Goal: Check status: Check status

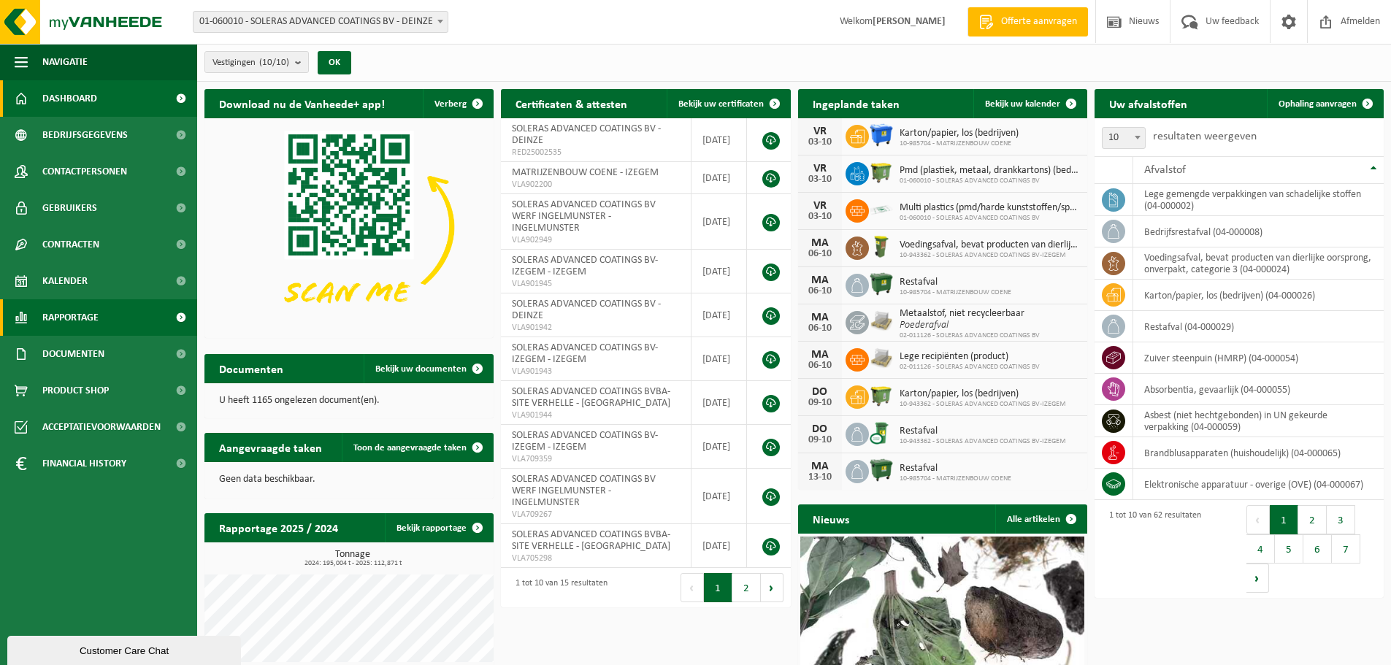
click at [64, 319] on span "Rapportage" at bounding box center [70, 317] width 56 height 37
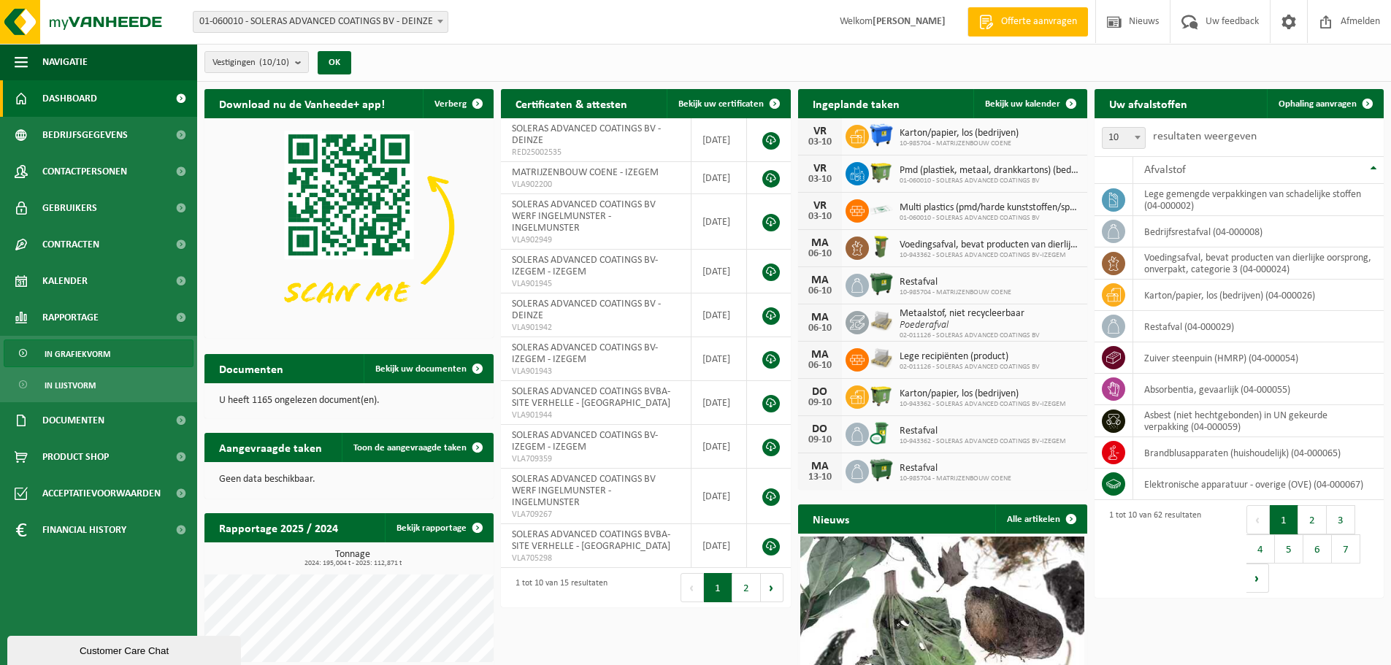
click at [76, 351] on span "In grafiekvorm" at bounding box center [78, 354] width 66 height 28
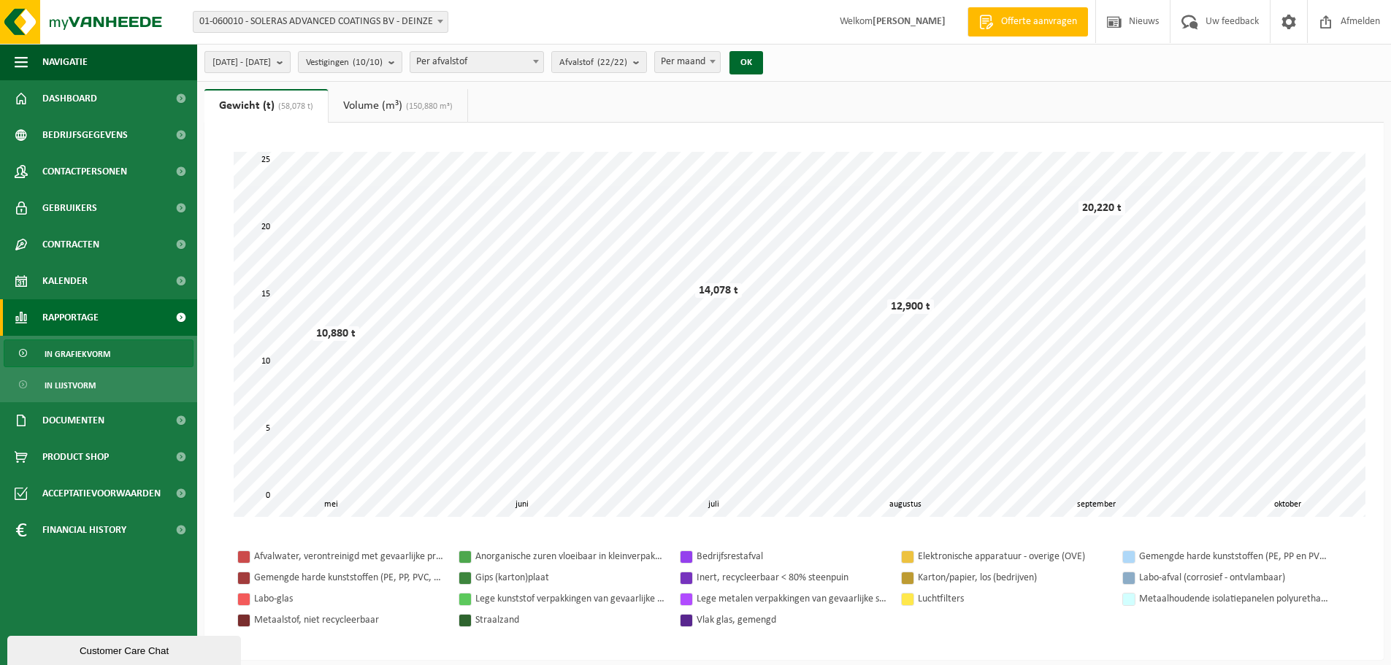
click at [290, 61] on b "submit" at bounding box center [283, 62] width 13 height 20
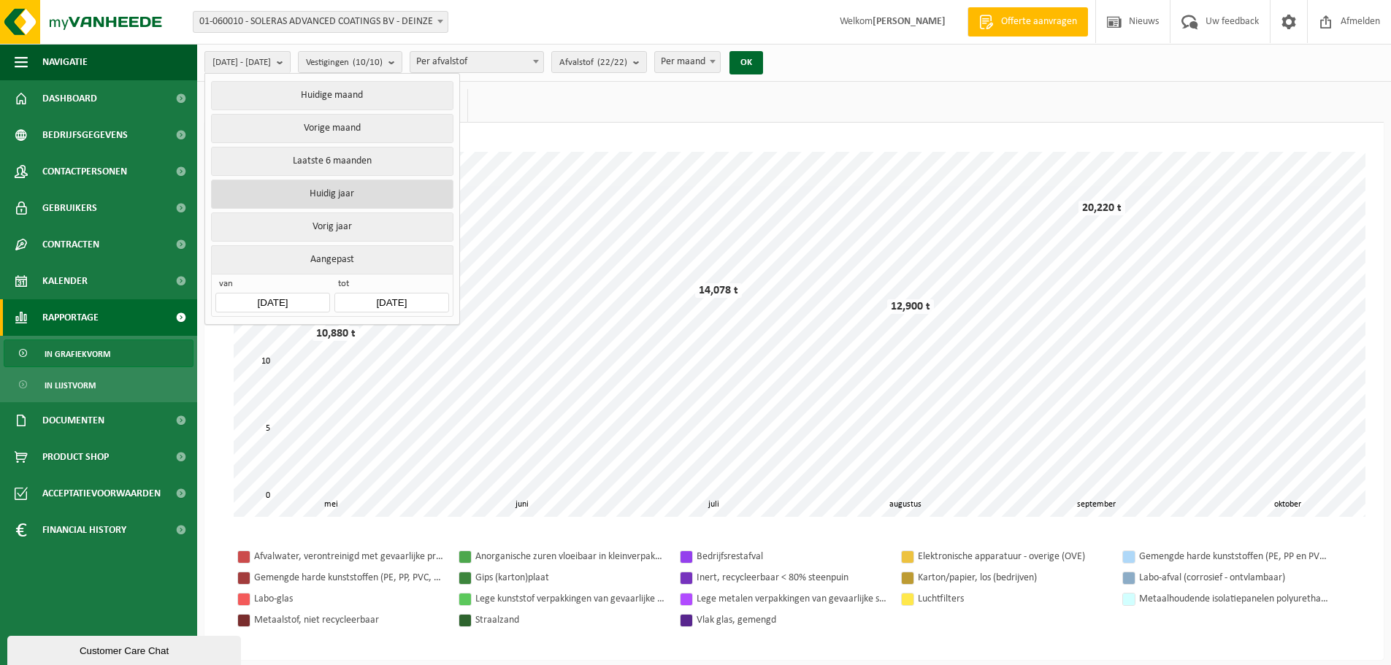
click at [346, 188] on button "Huidig jaar" at bounding box center [332, 194] width 242 height 29
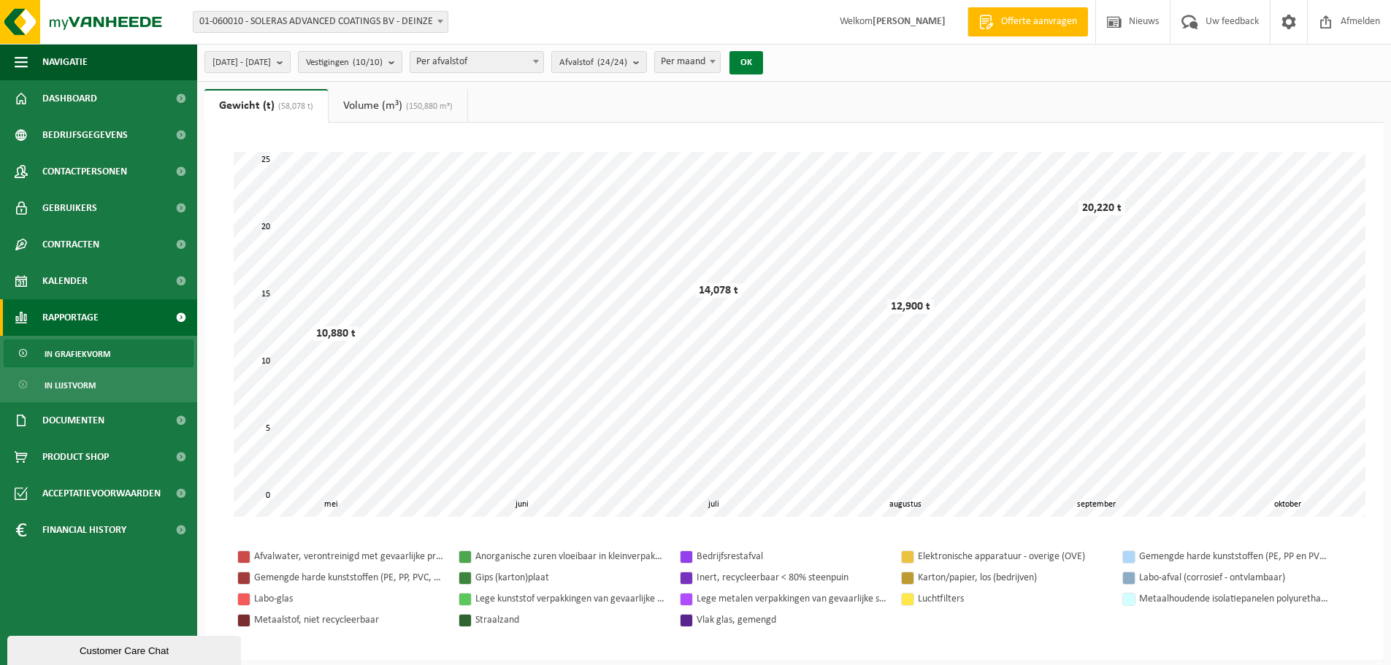
click at [763, 60] on button "OK" at bounding box center [747, 62] width 34 height 23
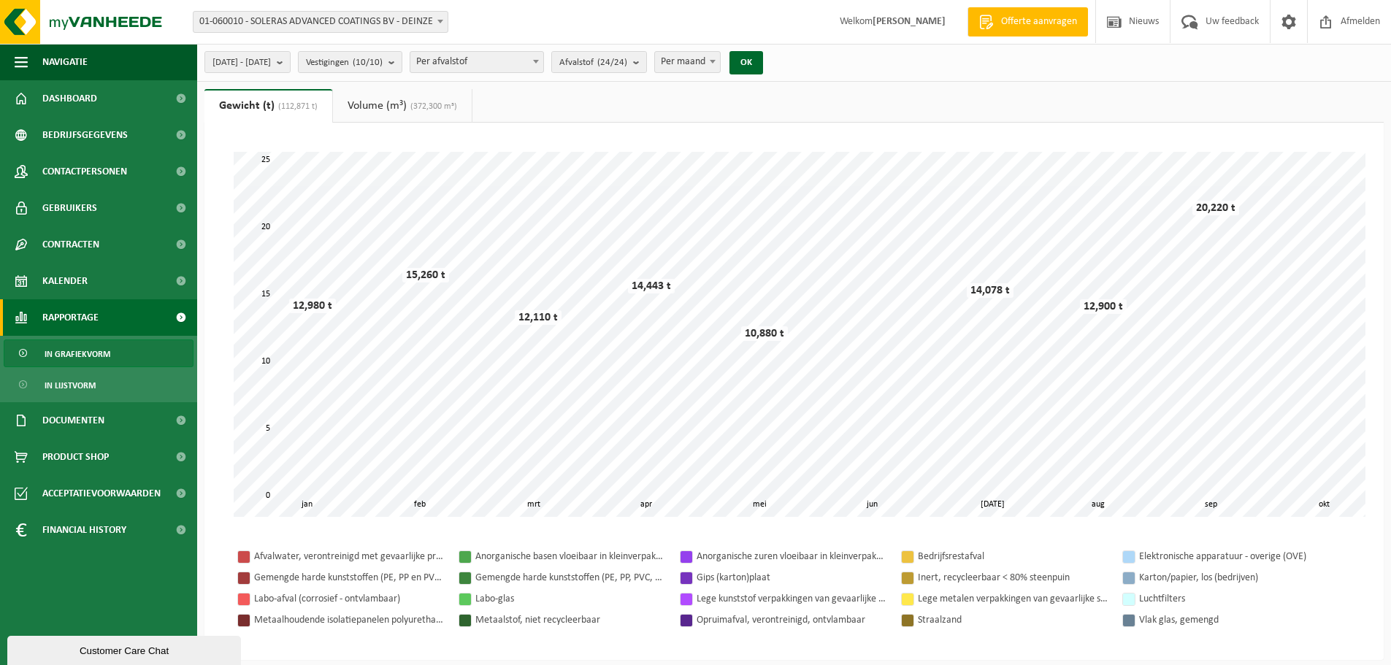
click at [375, 108] on link "Volume (m³) (372,300 m³)" at bounding box center [402, 106] width 139 height 34
